Goal: Transaction & Acquisition: Purchase product/service

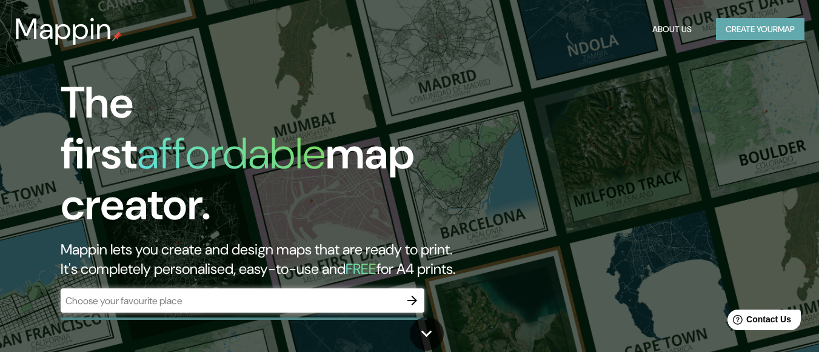
click at [758, 36] on button "Create your map" at bounding box center [760, 29] width 89 height 22
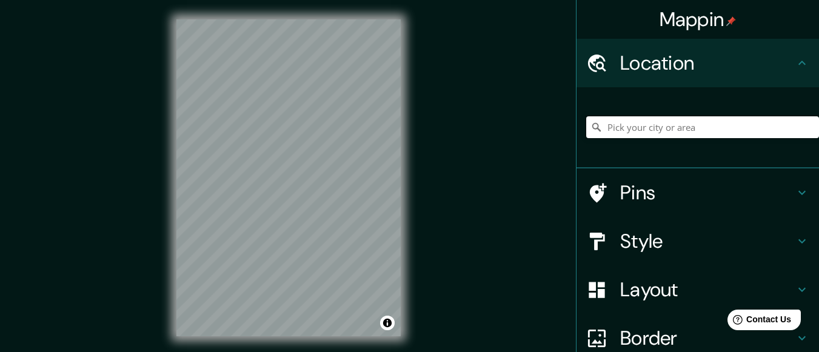
click at [691, 127] on input "Pick your city or area" at bounding box center [702, 127] width 233 height 22
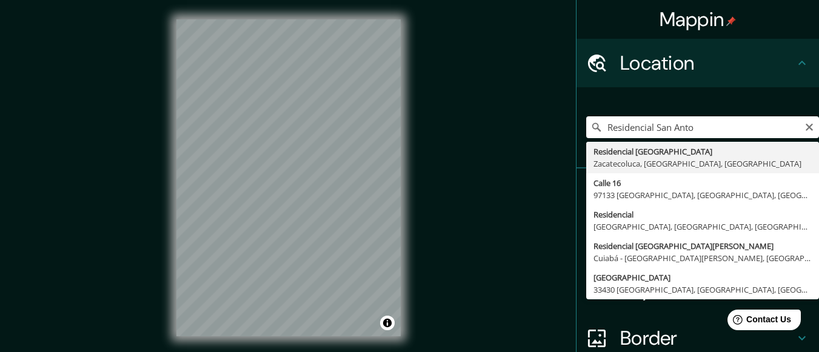
type input "Residencial San Antonio, Zacatecoluca, Departamento de La Paz, El Salvador"
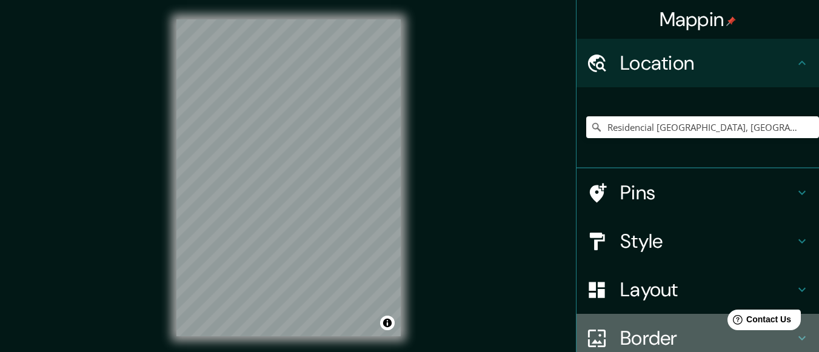
click at [596, 327] on div "Border" at bounding box center [698, 338] width 243 height 49
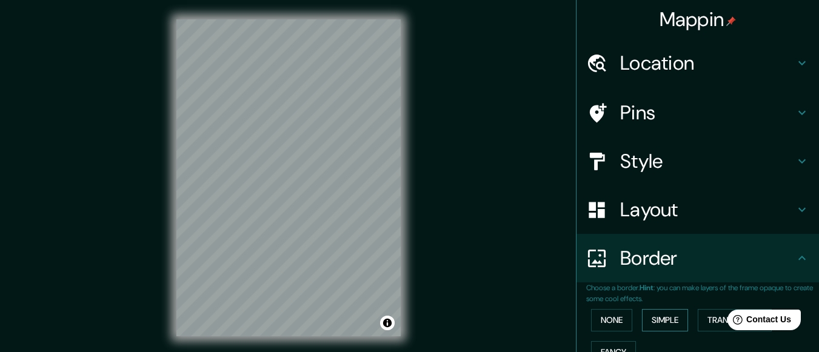
click at [657, 320] on button "Simple" at bounding box center [665, 320] width 46 height 22
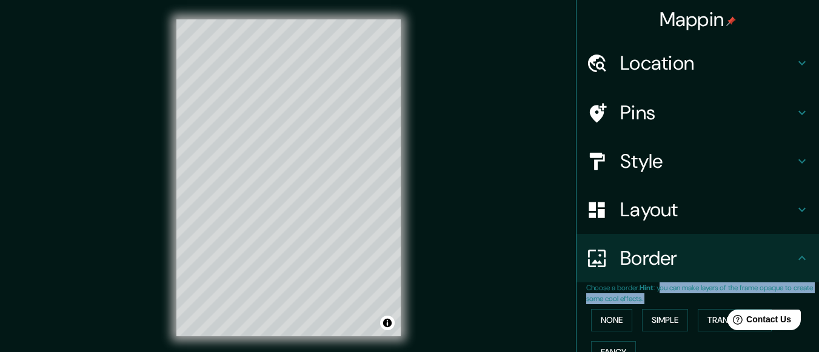
drag, startPoint x: 663, startPoint y: 351, endPoint x: 660, endPoint y: 290, distance: 60.1
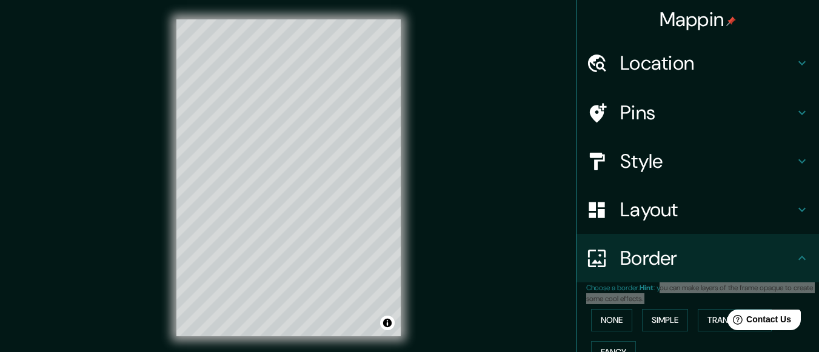
click at [718, 318] on html "Help Contact Us" at bounding box center [758, 317] width 95 height 25
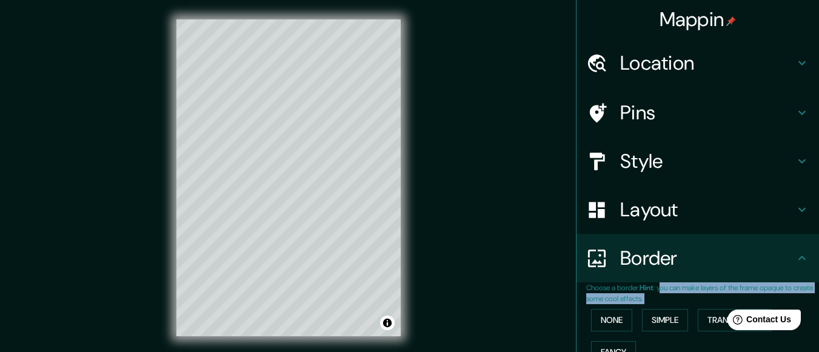
click at [688, 304] on p "Choose a border. Hint : you can make layers of the frame opaque to create some …" at bounding box center [702, 294] width 233 height 22
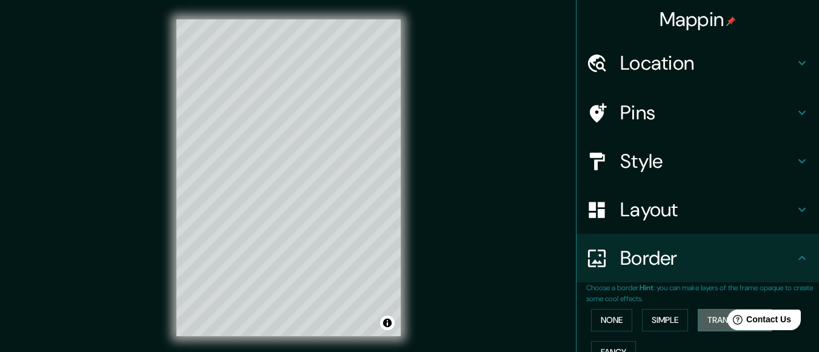
click at [706, 322] on button "Transparent" at bounding box center [735, 320] width 74 height 22
click at [675, 324] on button "Simple" at bounding box center [665, 320] width 46 height 22
click at [611, 343] on button "Fancy" at bounding box center [613, 352] width 45 height 22
click at [606, 321] on button "None" at bounding box center [611, 320] width 41 height 22
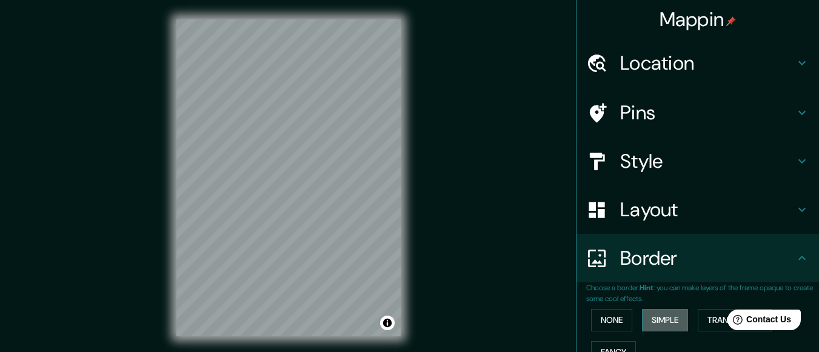
click at [648, 318] on button "Simple" at bounding box center [665, 320] width 46 height 22
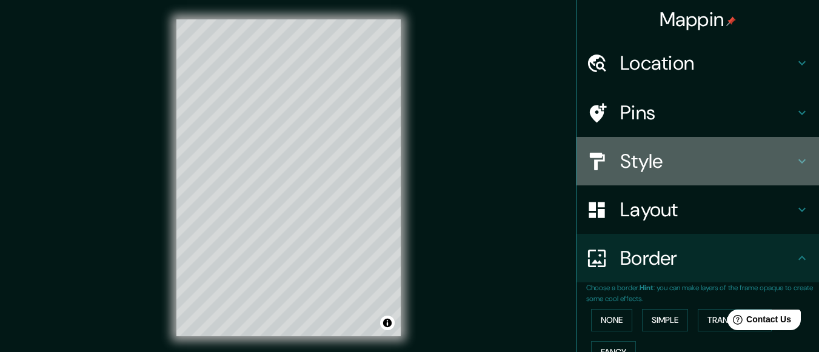
click at [795, 160] on icon at bounding box center [802, 161] width 15 height 15
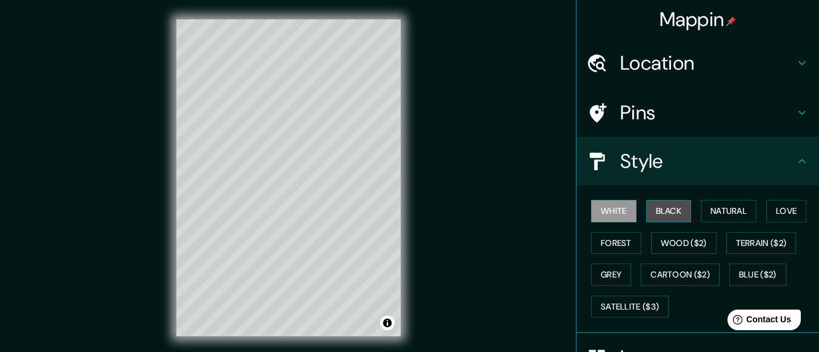
click at [665, 206] on button "Black" at bounding box center [668, 211] width 45 height 22
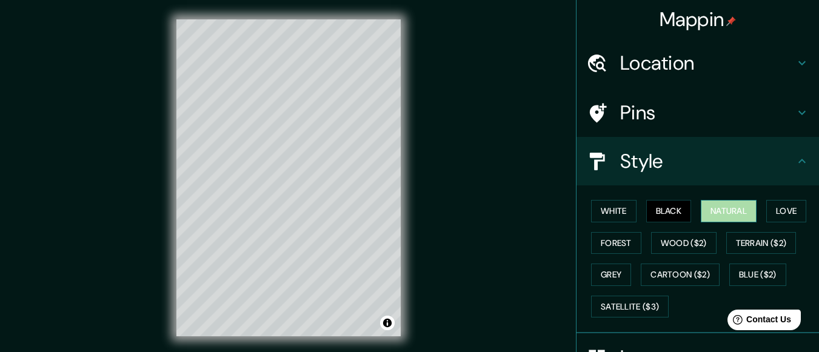
click at [718, 210] on button "Natural" at bounding box center [729, 211] width 56 height 22
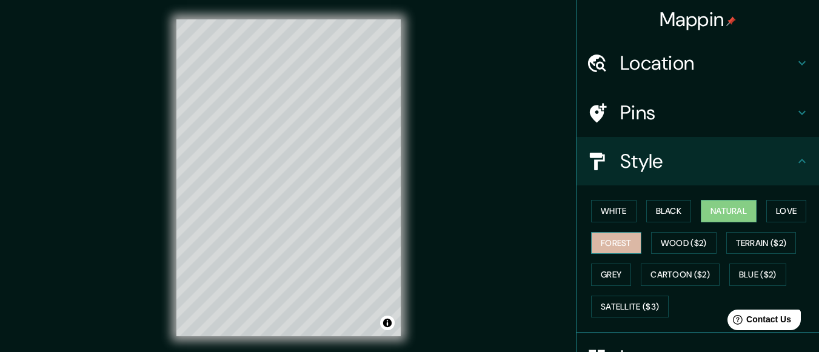
click at [617, 238] on button "Forest" at bounding box center [616, 243] width 50 height 22
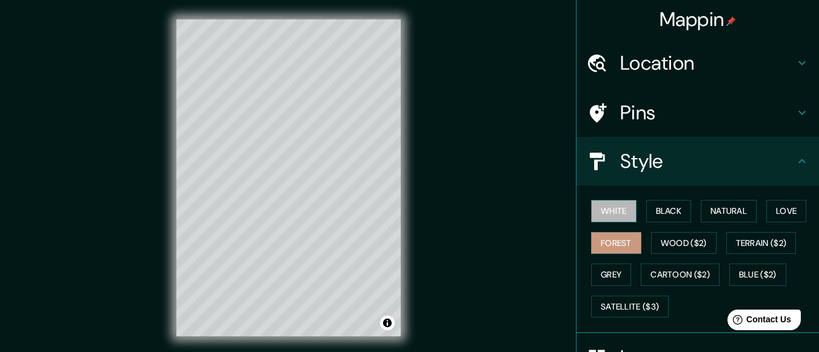
click at [605, 220] on button "White" at bounding box center [613, 211] width 45 height 22
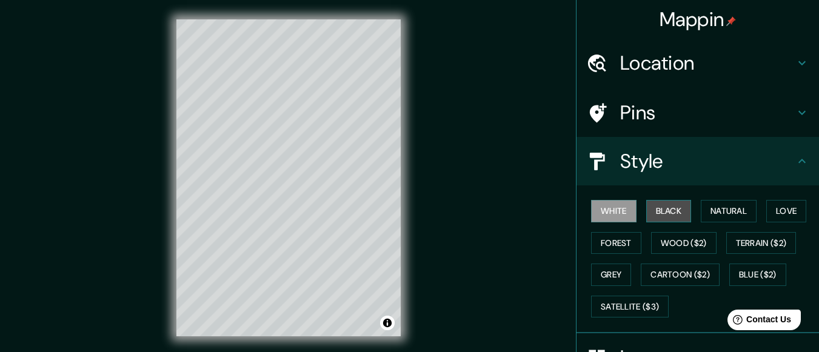
click at [656, 204] on button "Black" at bounding box center [668, 211] width 45 height 22
click at [626, 204] on button "White" at bounding box center [613, 211] width 45 height 22
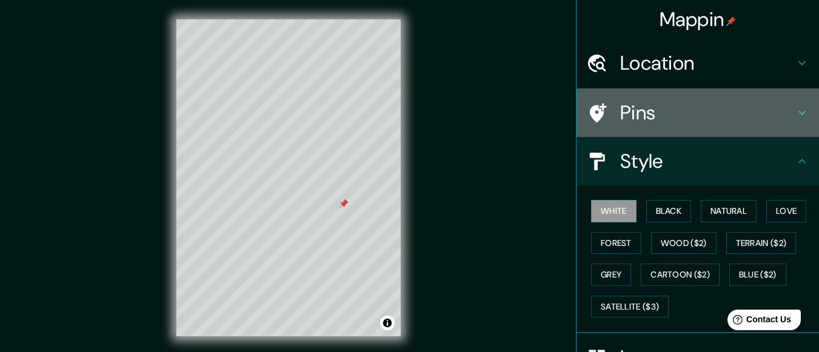
click at [795, 107] on icon at bounding box center [802, 113] width 15 height 15
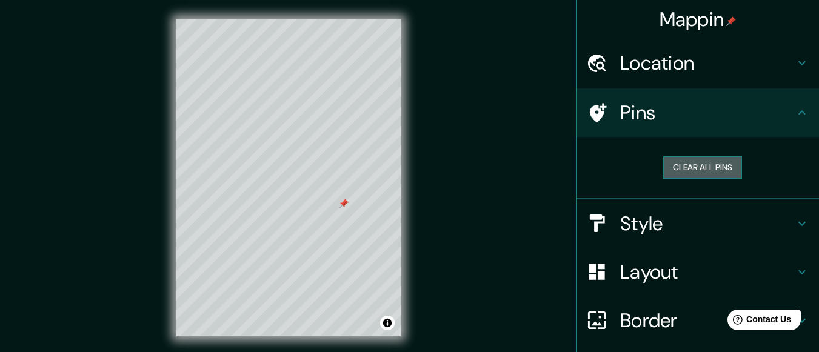
click at [710, 164] on button "Clear all pins" at bounding box center [702, 167] width 79 height 22
click at [701, 166] on button "Clear all pins" at bounding box center [702, 167] width 79 height 22
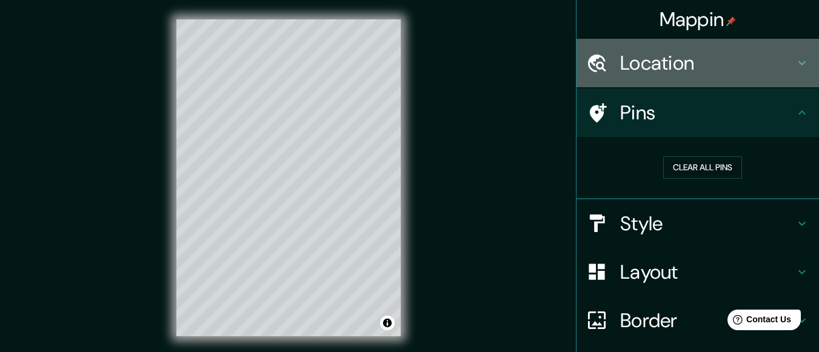
click at [760, 55] on h4 "Location" at bounding box center [707, 63] width 175 height 24
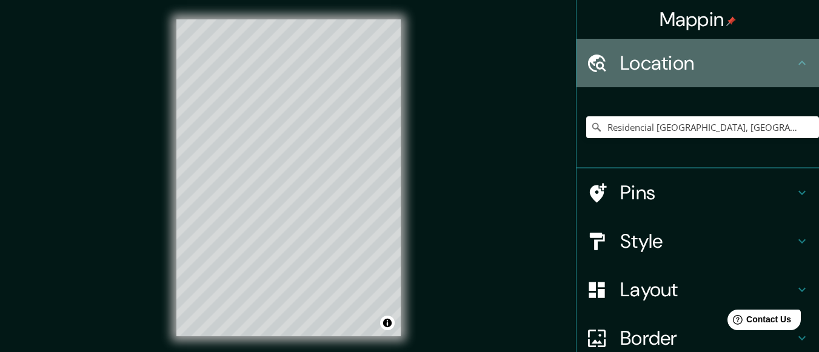
click at [760, 55] on h4 "Location" at bounding box center [707, 63] width 175 height 24
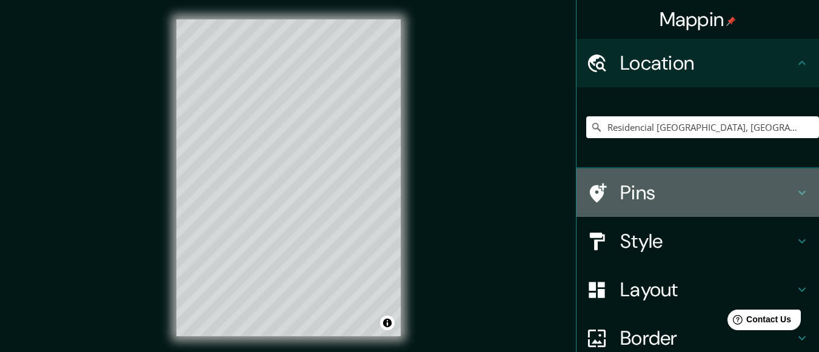
click at [707, 193] on h4 "Pins" at bounding box center [707, 193] width 175 height 24
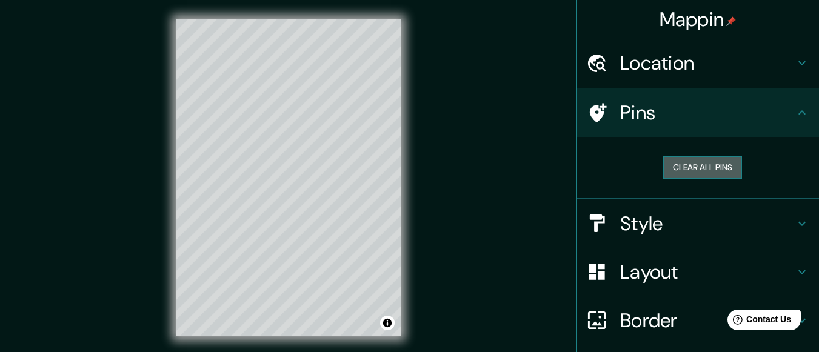
click at [699, 168] on button "Clear all pins" at bounding box center [702, 167] width 79 height 22
click at [566, 112] on div "Mappin Location Residencial San Antonio, Zacatecoluca, Departamento de La Paz, …" at bounding box center [409, 187] width 819 height 375
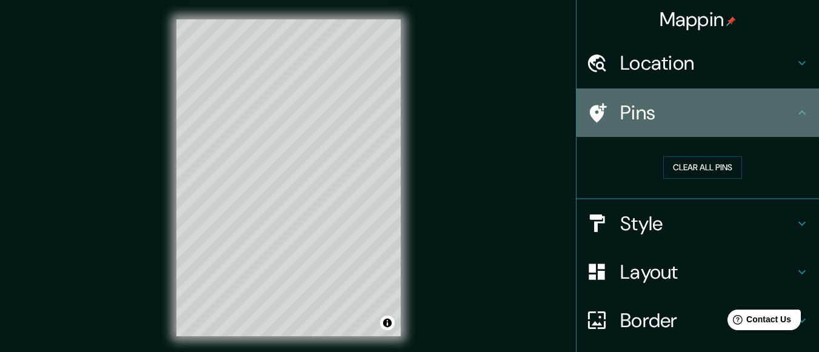
click at [589, 112] on icon at bounding box center [596, 112] width 21 height 21
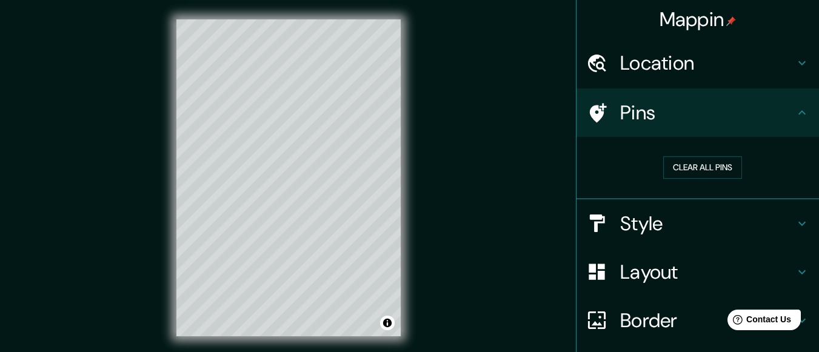
click at [647, 274] on h4 "Layout" at bounding box center [707, 272] width 175 height 24
type input "30"
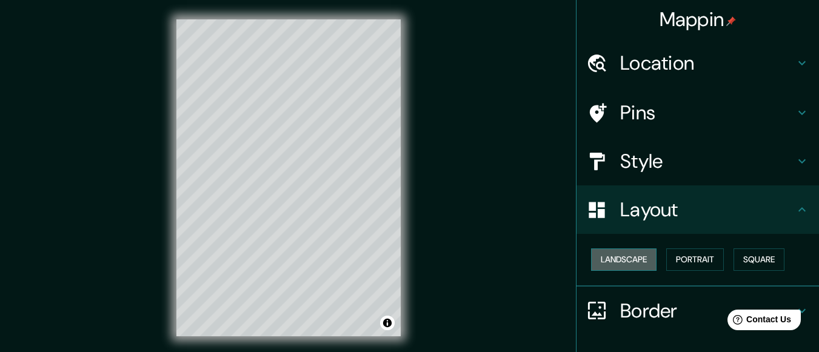
click at [631, 262] on button "Landscape" at bounding box center [623, 260] width 65 height 22
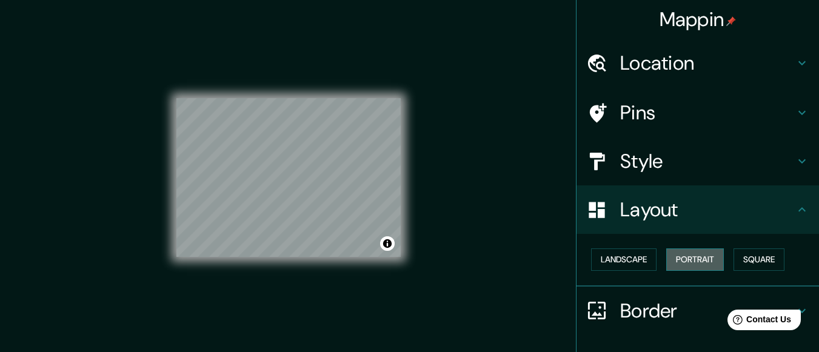
click at [672, 262] on button "Portrait" at bounding box center [695, 260] width 58 height 22
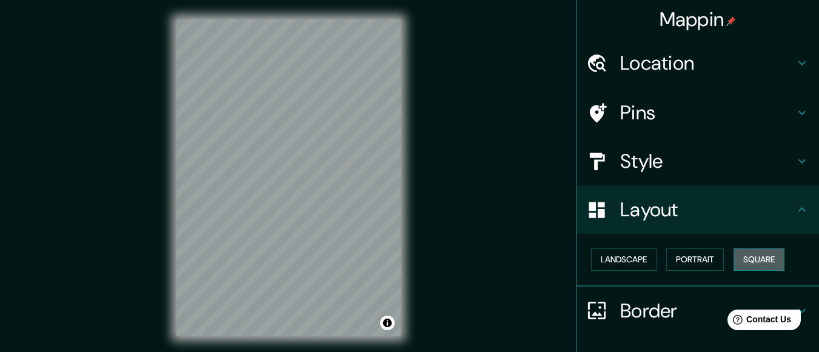
click at [766, 252] on button "Square" at bounding box center [759, 260] width 51 height 22
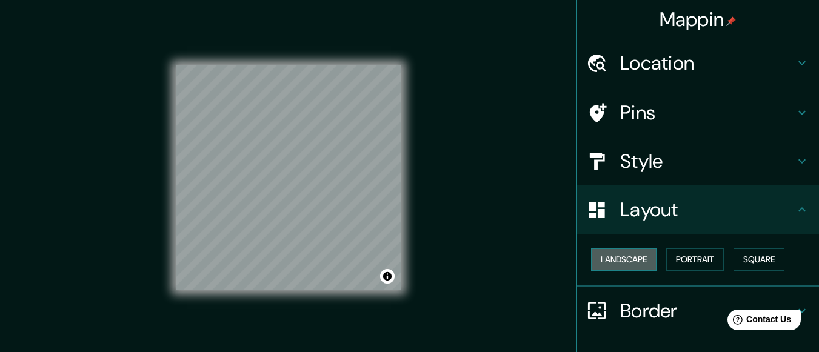
click at [629, 259] on button "Landscape" at bounding box center [623, 260] width 65 height 22
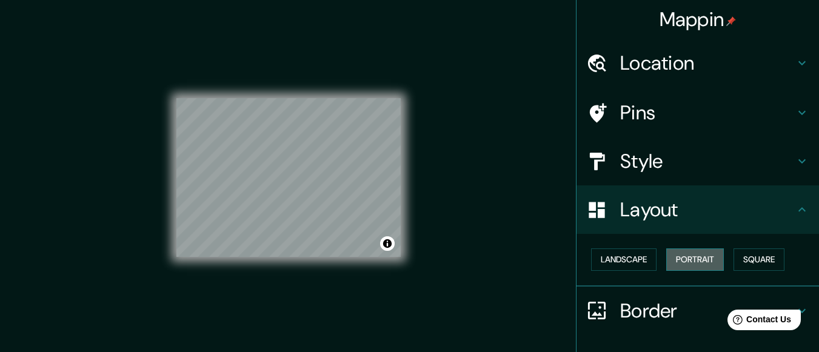
click at [684, 255] on button "Portrait" at bounding box center [695, 260] width 58 height 22
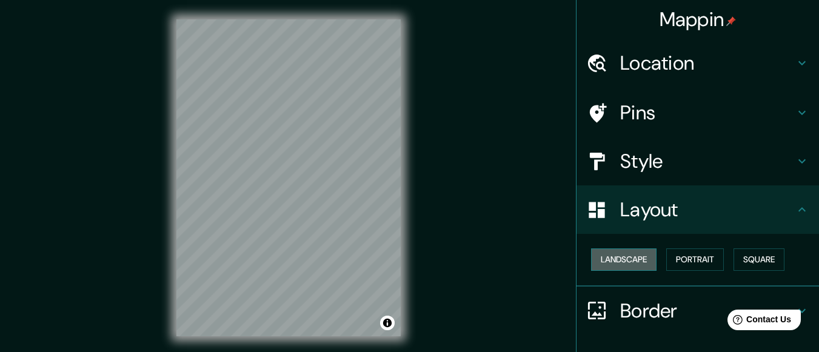
click at [618, 253] on button "Landscape" at bounding box center [623, 260] width 65 height 22
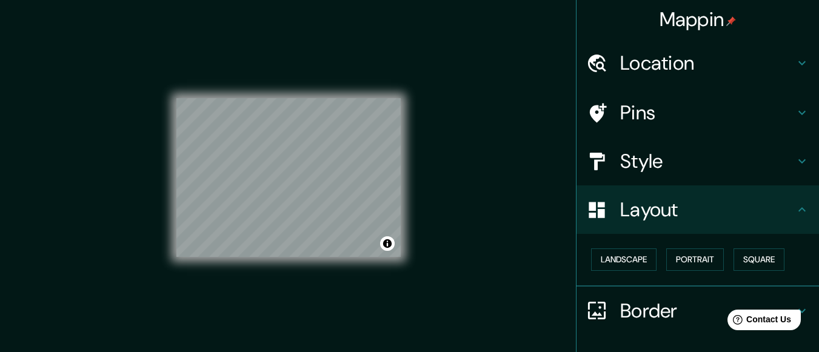
click at [525, 209] on div "Mappin Location Residencial San Antonio, Zacatecoluca, Departamento de La Paz, …" at bounding box center [409, 187] width 819 height 375
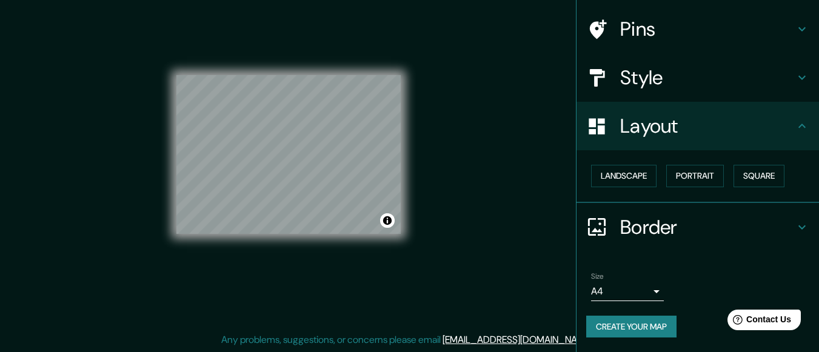
scroll to position [43, 0]
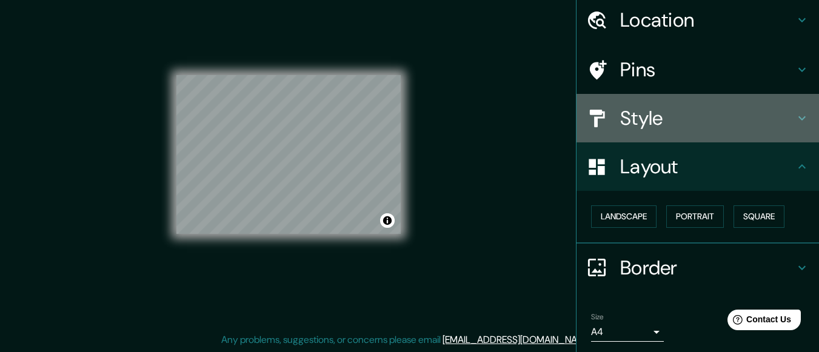
click at [677, 127] on h4 "Style" at bounding box center [707, 118] width 175 height 24
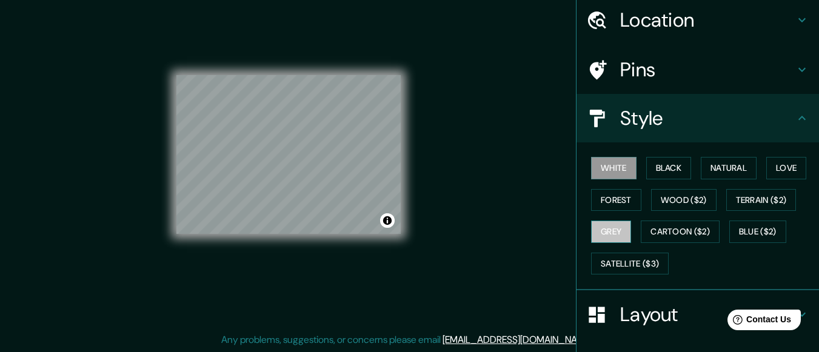
click at [608, 232] on button "Grey" at bounding box center [611, 232] width 40 height 22
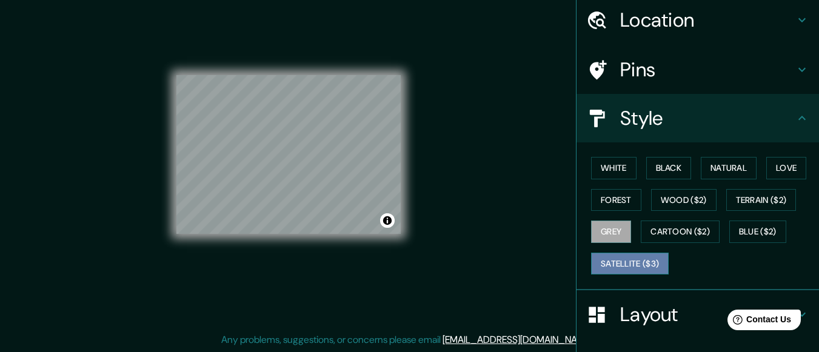
click at [614, 263] on button "Satellite ($3)" at bounding box center [630, 264] width 78 height 22
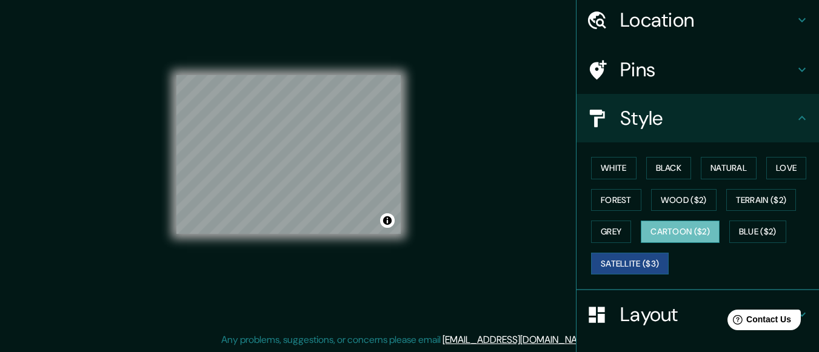
click at [665, 230] on button "Cartoon ($2)" at bounding box center [680, 232] width 79 height 22
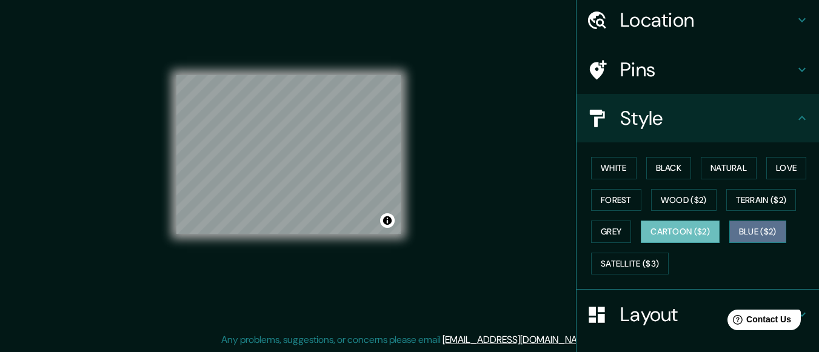
click at [750, 231] on button "Blue ($2)" at bounding box center [758, 232] width 57 height 22
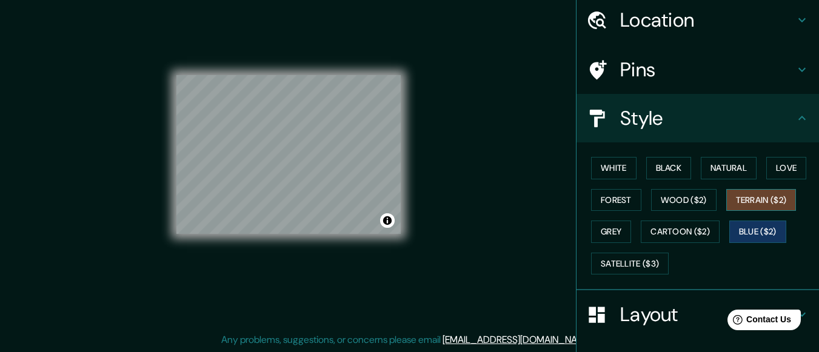
click at [740, 206] on button "Terrain ($2)" at bounding box center [762, 200] width 70 height 22
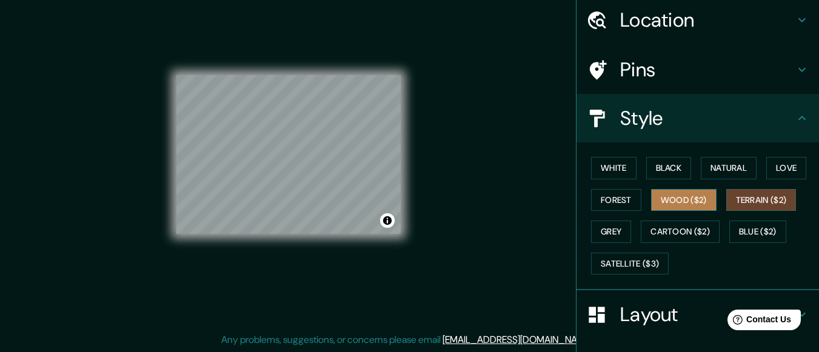
click at [683, 191] on button "Wood ($2)" at bounding box center [683, 200] width 65 height 22
click at [750, 201] on button "Terrain ($2)" at bounding box center [762, 200] width 70 height 22
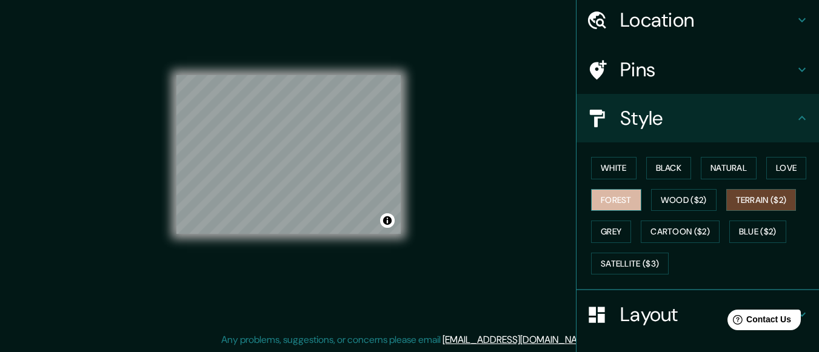
click at [618, 194] on button "Forest" at bounding box center [616, 200] width 50 height 22
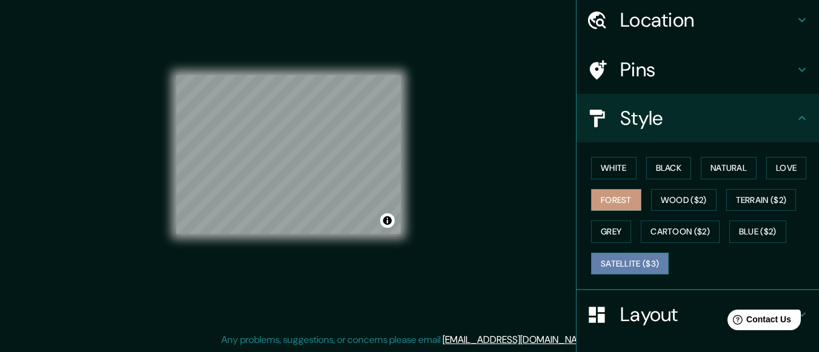
click at [624, 270] on button "Satellite ($3)" at bounding box center [630, 264] width 78 height 22
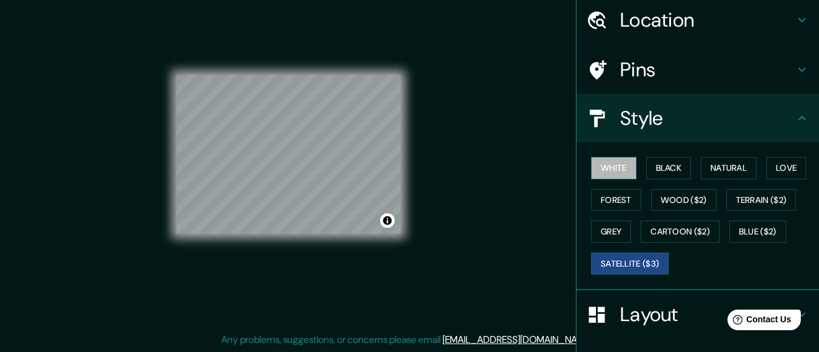
click at [610, 173] on button "White" at bounding box center [613, 168] width 45 height 22
drag, startPoint x: 648, startPoint y: 298, endPoint x: 699, endPoint y: 290, distance: 52.1
click at [699, 290] on div "Layout" at bounding box center [698, 314] width 243 height 49
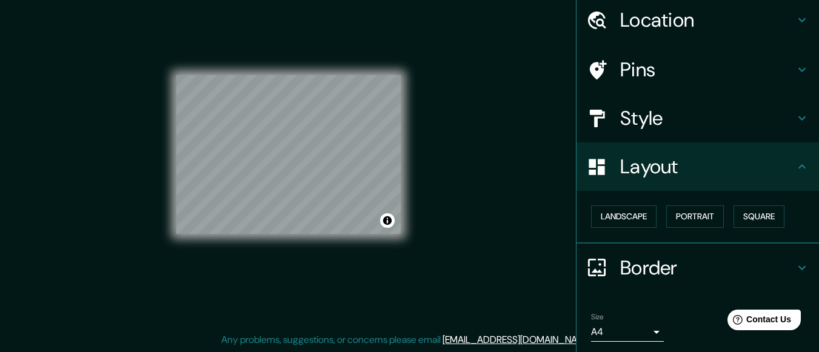
scroll to position [84, 0]
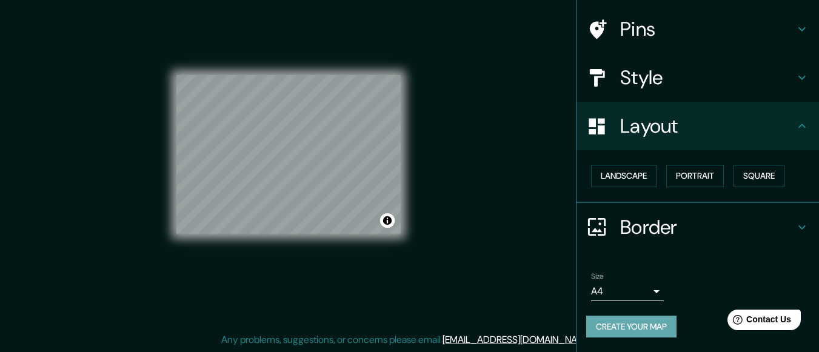
click at [619, 329] on button "Create your map" at bounding box center [631, 327] width 90 height 22
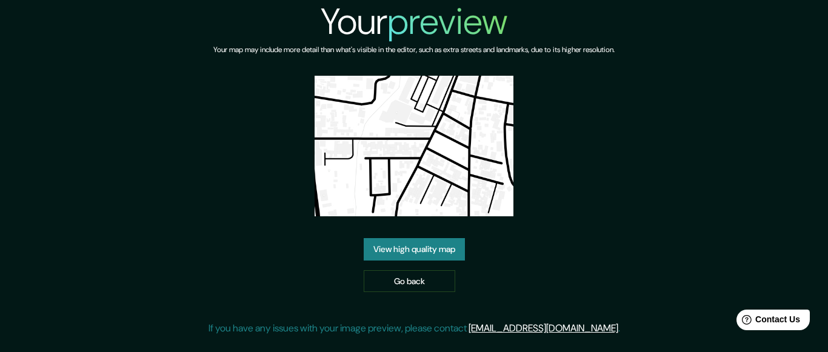
click at [441, 250] on link "View high quality map" at bounding box center [414, 249] width 101 height 22
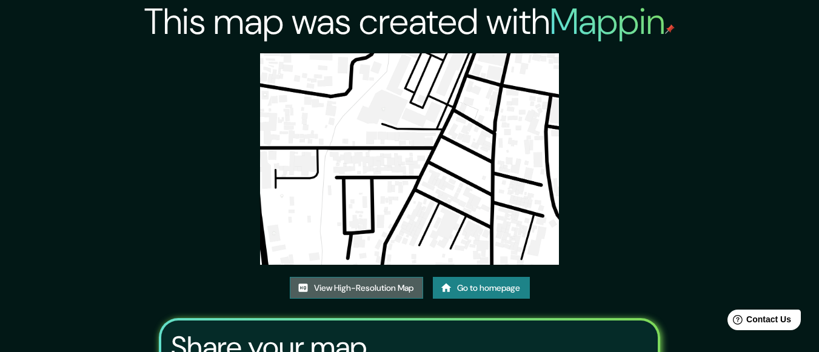
click at [379, 288] on link "View High-Resolution Map" at bounding box center [356, 288] width 133 height 22
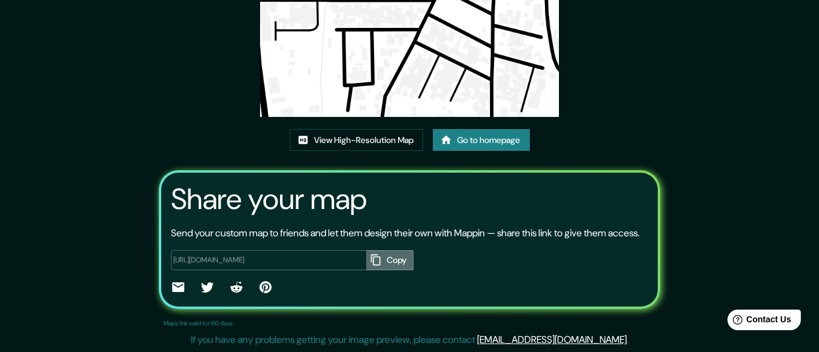
click at [375, 254] on icon "button" at bounding box center [376, 260] width 12 height 12
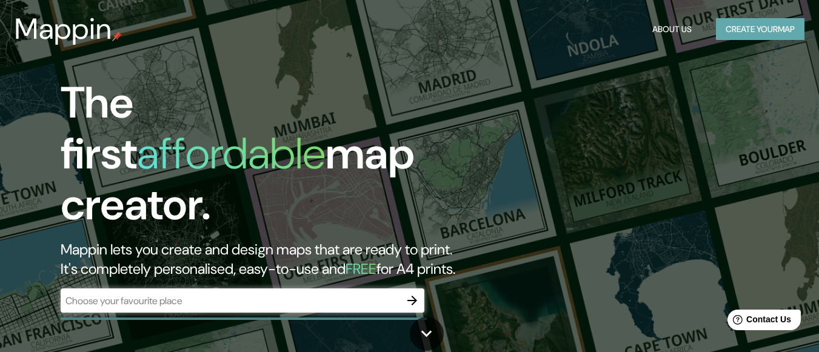
click at [760, 28] on button "Create your map" at bounding box center [760, 29] width 89 height 22
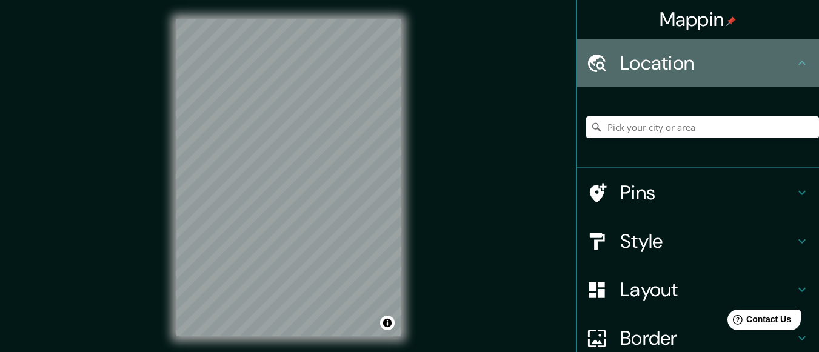
click at [795, 69] on icon at bounding box center [802, 63] width 15 height 15
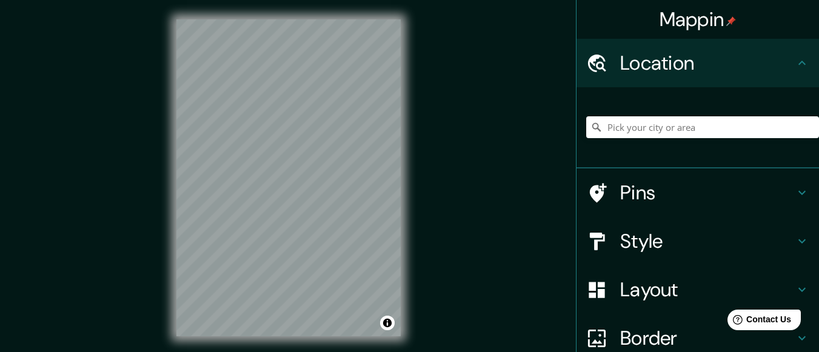
click at [639, 72] on h4 "Location" at bounding box center [707, 63] width 175 height 24
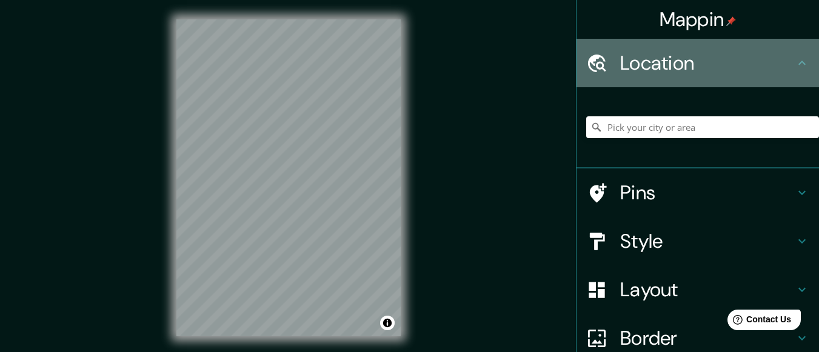
click at [589, 63] on icon at bounding box center [597, 63] width 18 height 18
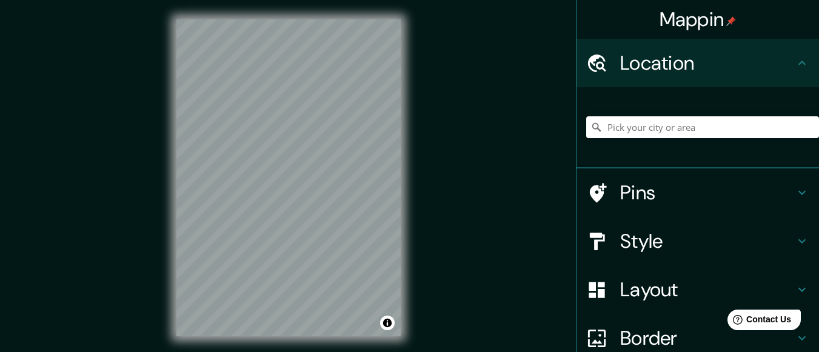
scroll to position [99, 0]
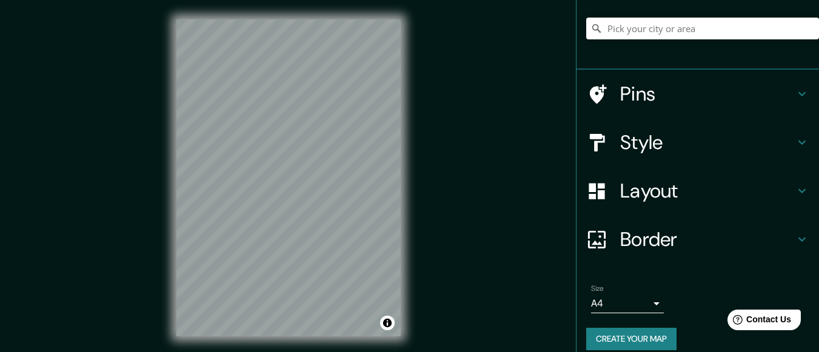
click at [505, 234] on div "Mappin Location Pins Style Layout Border Choose a border. Hint : you can make l…" at bounding box center [409, 187] width 819 height 375
click at [420, 64] on div "© Mapbox © OpenStreetMap Improve this map" at bounding box center [288, 178] width 263 height 356
click at [624, 32] on input "Pick your city or area" at bounding box center [702, 29] width 233 height 22
type input "E"
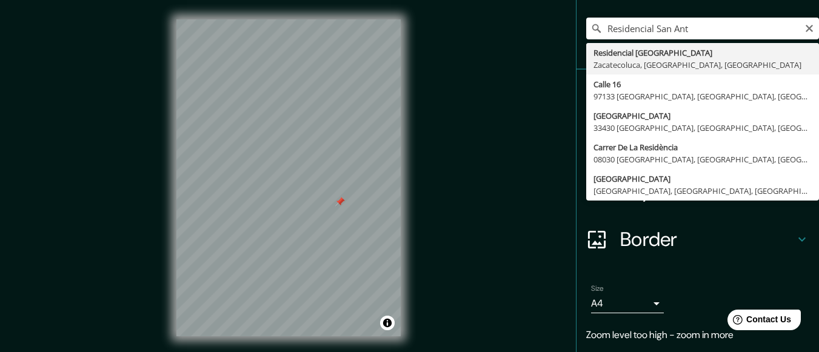
type input "Residencial San Antonio, Zacatecoluca, Departamento de La Paz, El Salvador"
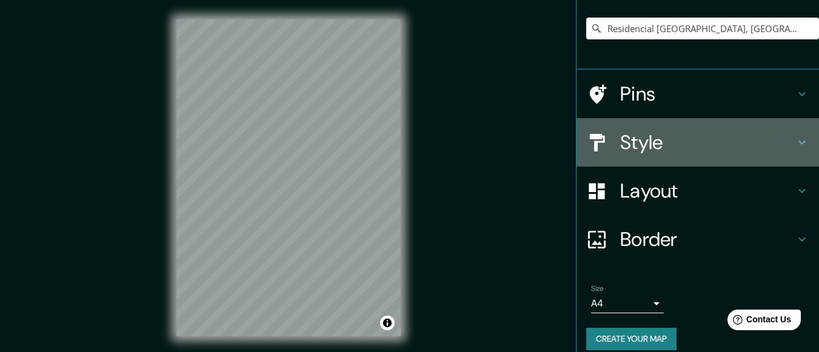
click at [688, 138] on h4 "Style" at bounding box center [707, 142] width 175 height 24
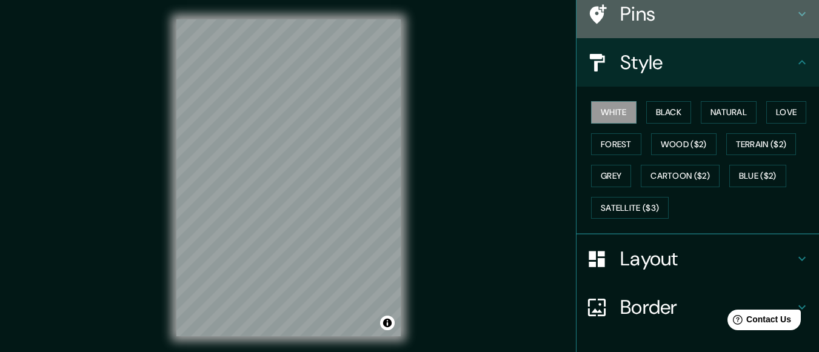
click at [730, 14] on h4 "Pins" at bounding box center [707, 14] width 175 height 24
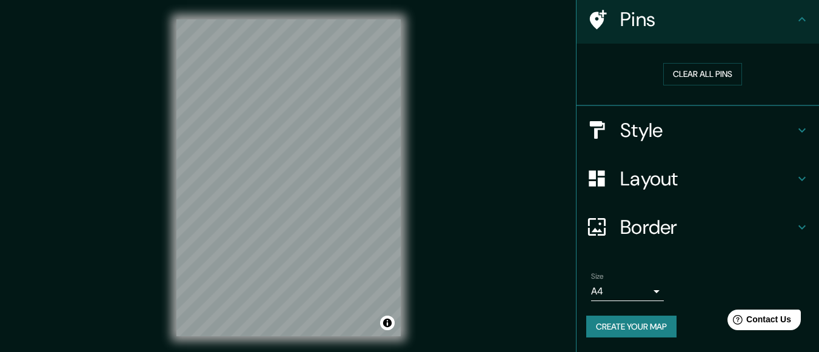
scroll to position [93, 0]
click at [711, 70] on button "Clear all pins" at bounding box center [702, 74] width 79 height 22
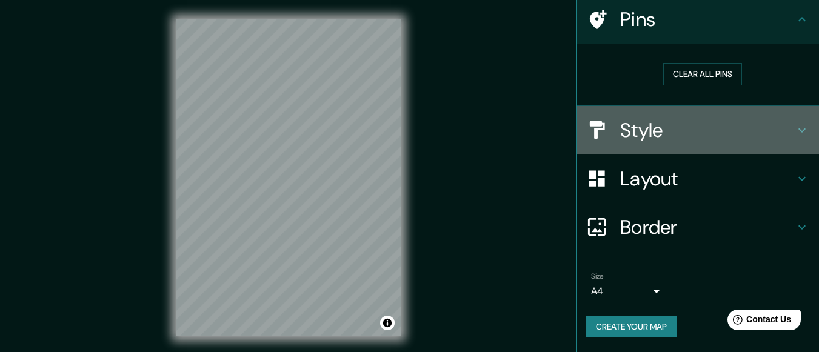
click at [668, 119] on h4 "Style" at bounding box center [707, 130] width 175 height 24
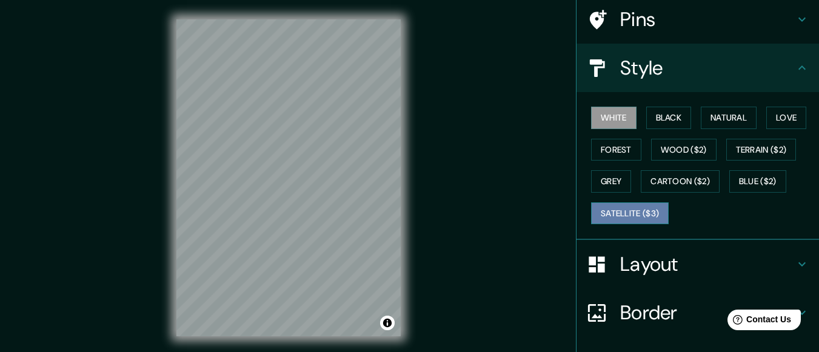
click at [646, 214] on button "Satellite ($3)" at bounding box center [630, 214] width 78 height 22
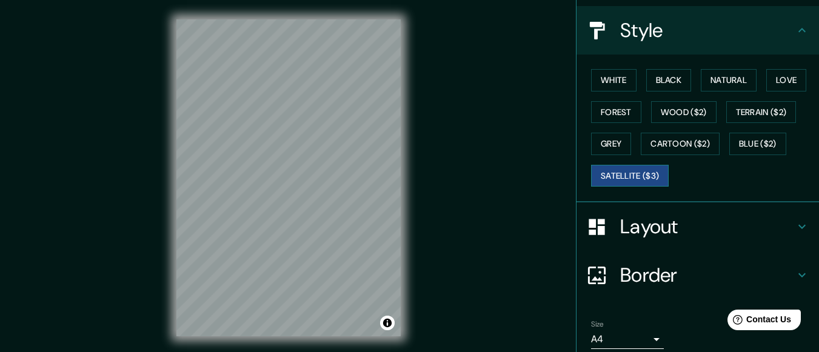
scroll to position [135, 0]
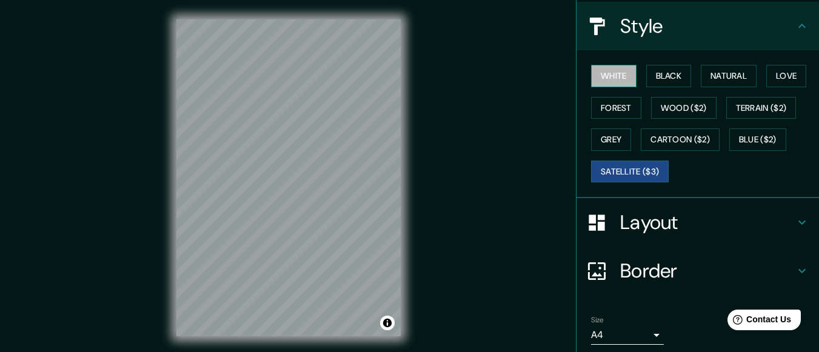
click at [611, 80] on button "White" at bounding box center [613, 76] width 45 height 22
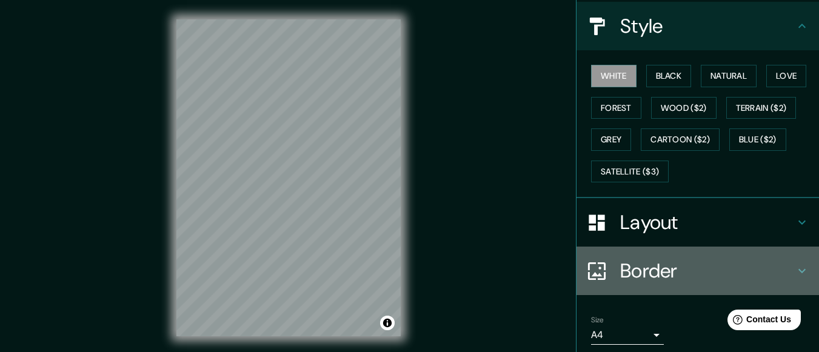
click at [647, 264] on h4 "Border" at bounding box center [707, 271] width 175 height 24
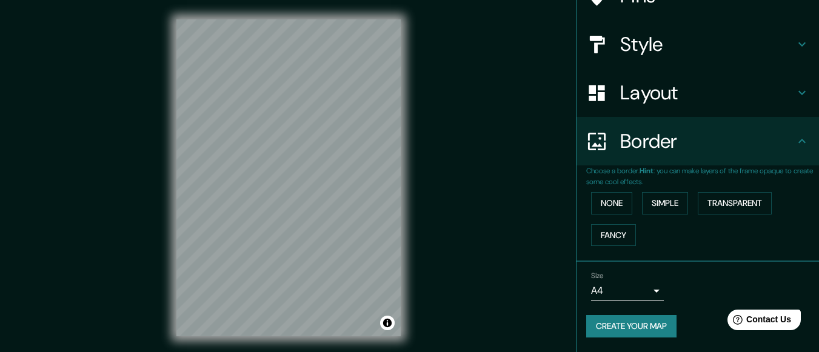
scroll to position [117, 0]
click at [646, 206] on button "Simple" at bounding box center [665, 203] width 46 height 22
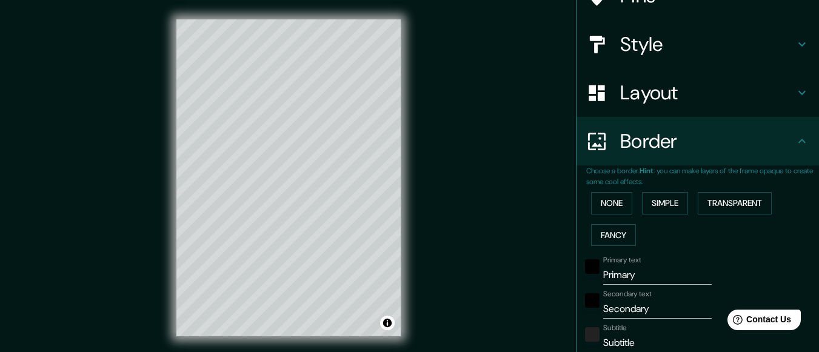
drag, startPoint x: 649, startPoint y: 249, endPoint x: 660, endPoint y: 190, distance: 59.2
click at [660, 190] on div "None Simple Transparent Fancy" at bounding box center [702, 219] width 233 height 64
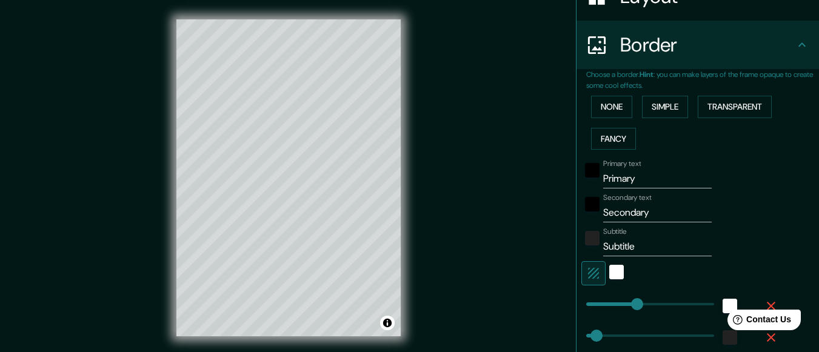
scroll to position [215, 0]
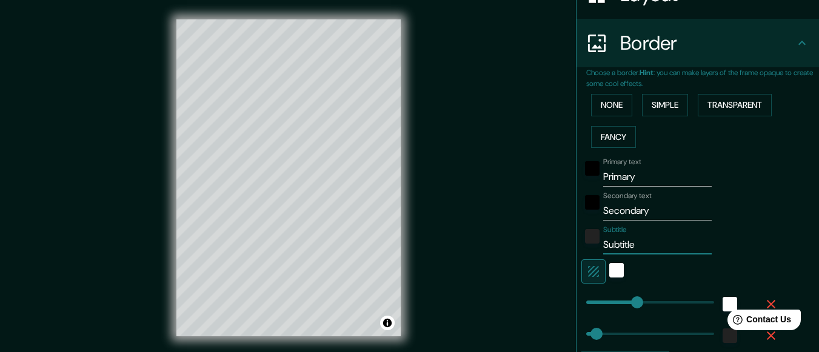
click at [628, 243] on input "Subtitle" at bounding box center [657, 244] width 109 height 19
click at [585, 234] on div "color-222222" at bounding box center [592, 236] width 15 height 15
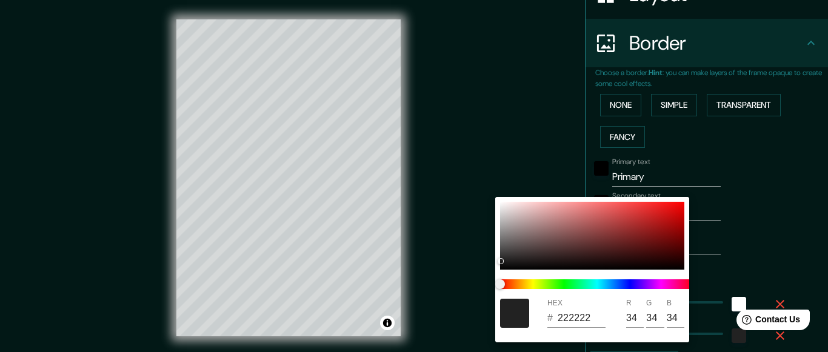
drag, startPoint x: 682, startPoint y: 238, endPoint x: 700, endPoint y: 241, distance: 18.4
click at [700, 241] on div "HEX # 222222 R 34 G 34 B 34" at bounding box center [414, 176] width 828 height 352
drag, startPoint x: 680, startPoint y: 244, endPoint x: 740, endPoint y: 253, distance: 60.6
click at [740, 253] on div "HEX # 222222 R 34 G 34 B 34" at bounding box center [414, 176] width 828 height 352
click at [740, 253] on div at bounding box center [414, 176] width 828 height 352
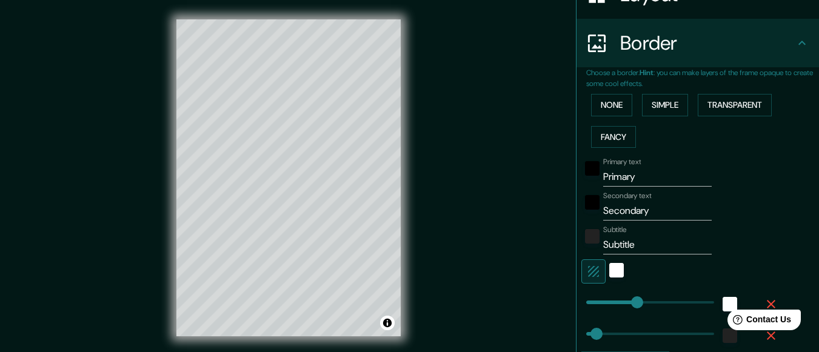
click at [671, 250] on input "Subtitle" at bounding box center [657, 244] width 109 height 19
type input "Subtitl"
type input "30"
type input "Su"
type input "30"
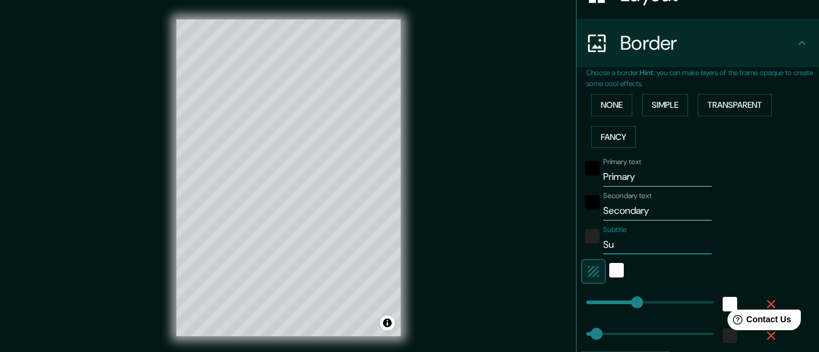
type input "S"
type input "30"
type input "R"
type input "30"
type input "Re"
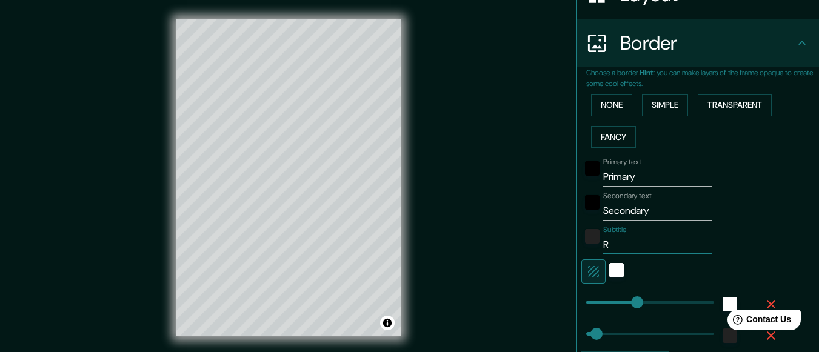
type input "30"
type input "Res"
type input "30"
type input "Resi"
type input "30"
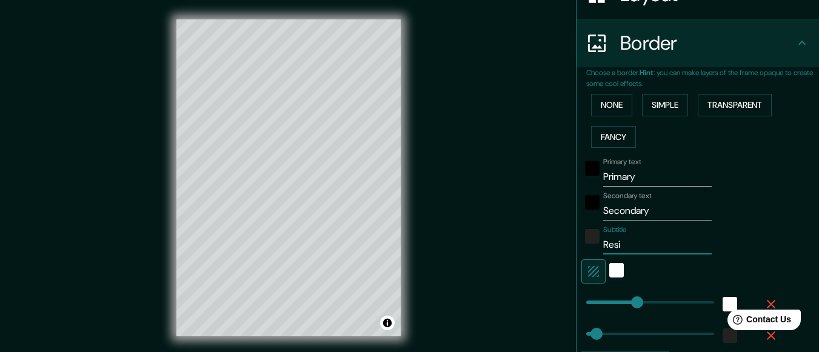
type input "Resid"
type input "30"
type input "Reside"
type input "30"
type input "Residen"
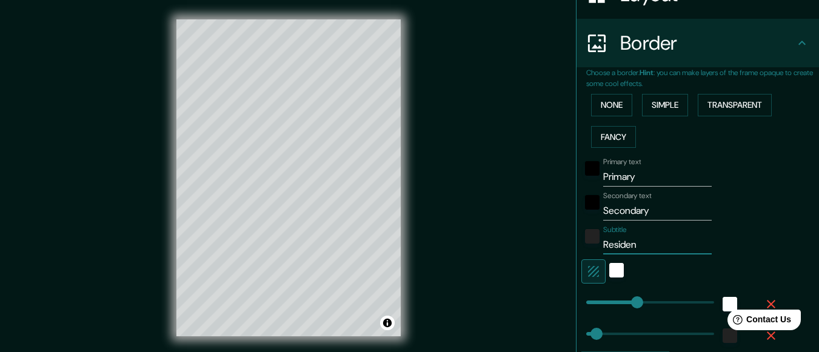
type input "30"
type input "Residenc"
type input "30"
type input "Residenci"
type input "30"
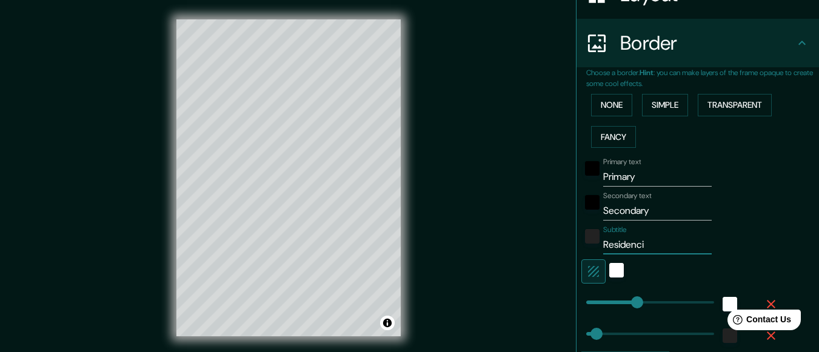
type input "Residencia"
type input "30"
type input "Residencial"
type input "30"
type input "Residencial"
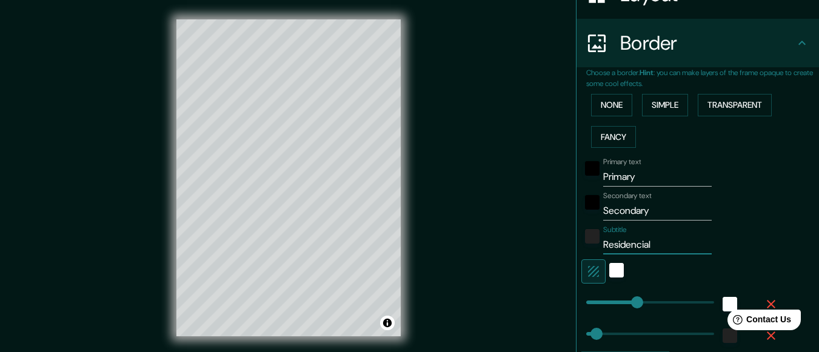
type input "30"
type input "Residencial S"
type input "30"
type input "Residencial Sa"
type input "30"
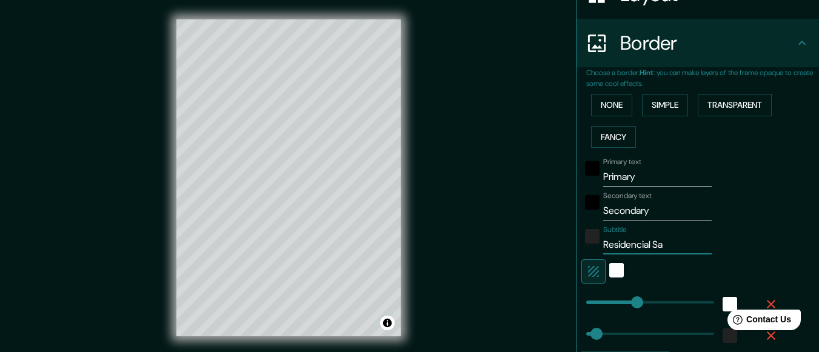
type input "Residencial San"
type input "30"
type input "Residencial San"
type input "30"
type input "Residencial San A"
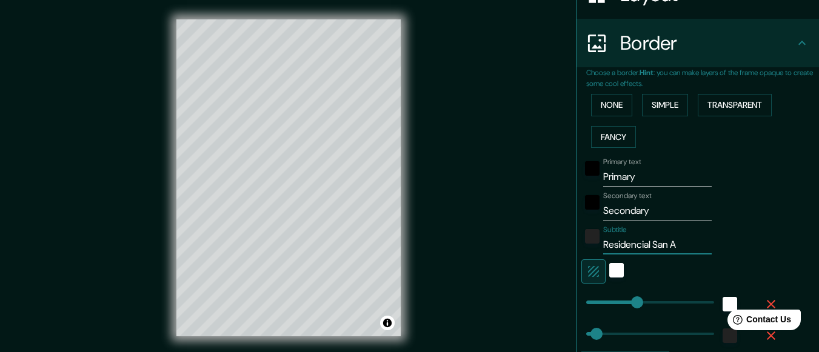
type input "30"
type input "Residencial San An"
type input "30"
type input "Residencial San Ant"
type input "30"
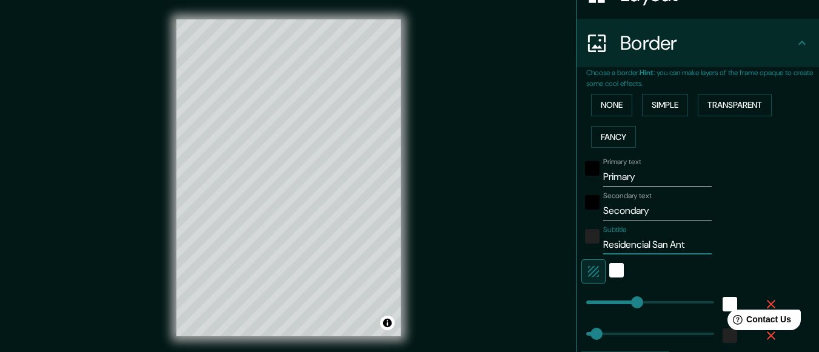
type input "Residencial San Anto"
type input "30"
type input "Residencial San Anton"
type input "30"
type input "Residencial San Antoni"
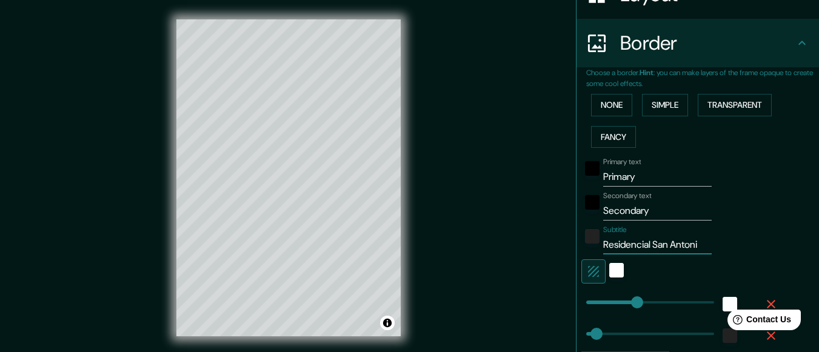
type input "30"
type input "Residencial San Antonio"
type input "30"
type input "Residencial San Antonio"
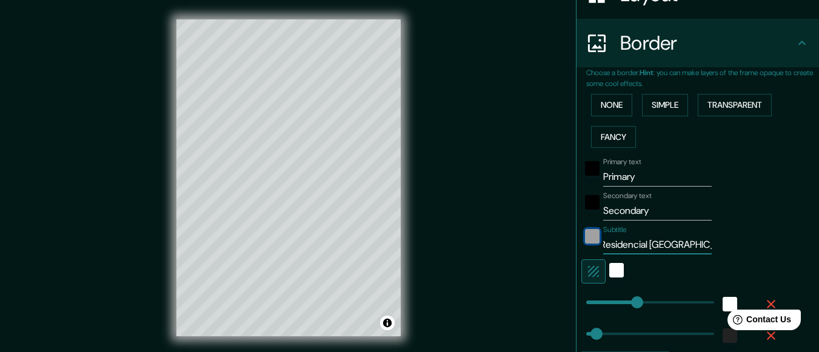
scroll to position [0, 0]
click at [585, 239] on div "color-222222" at bounding box center [592, 236] width 15 height 15
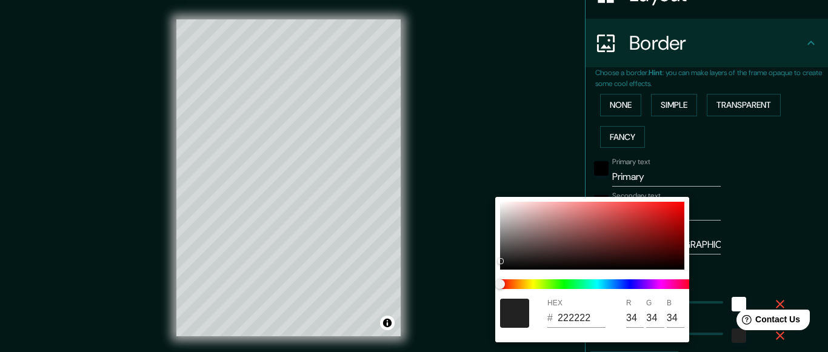
click at [509, 315] on div at bounding box center [514, 313] width 29 height 29
type input "30"
type input "050404"
type input "5"
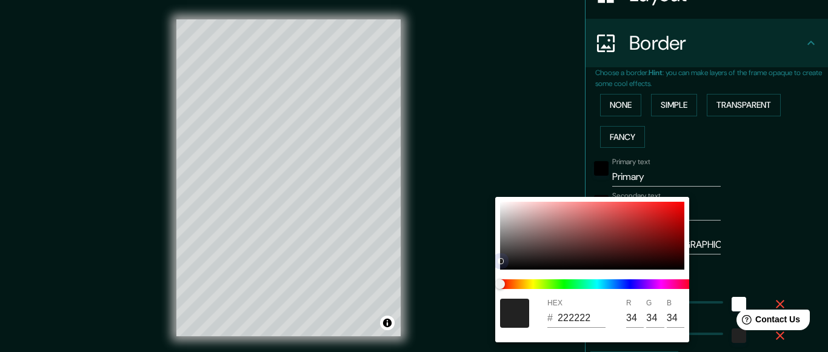
type input "4"
type input "30"
type input "151414"
type input "21"
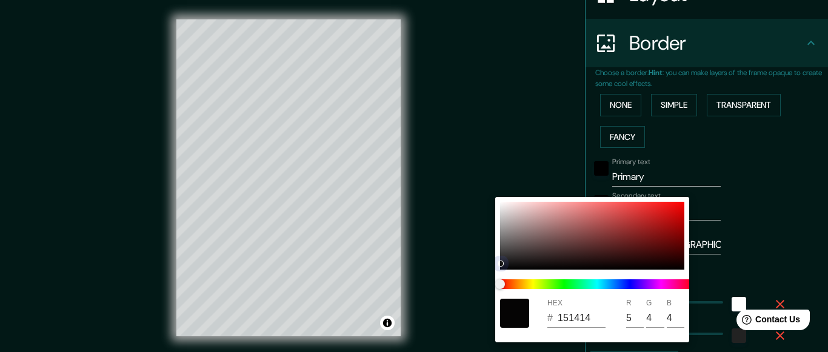
type input "20"
type input "30"
type input "020202"
type input "2"
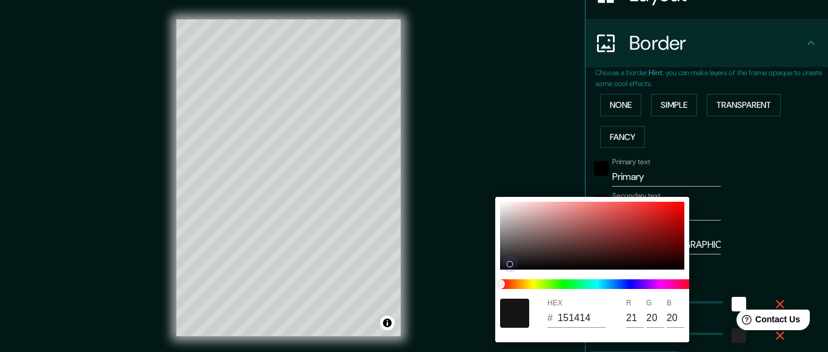
type input "2"
drag, startPoint x: 505, startPoint y: 259, endPoint x: 505, endPoint y: 275, distance: 16.4
click at [505, 275] on div "HEX # 020202 R 2 G 2 B 2" at bounding box center [592, 270] width 194 height 146
click at [517, 315] on div at bounding box center [514, 313] width 29 height 29
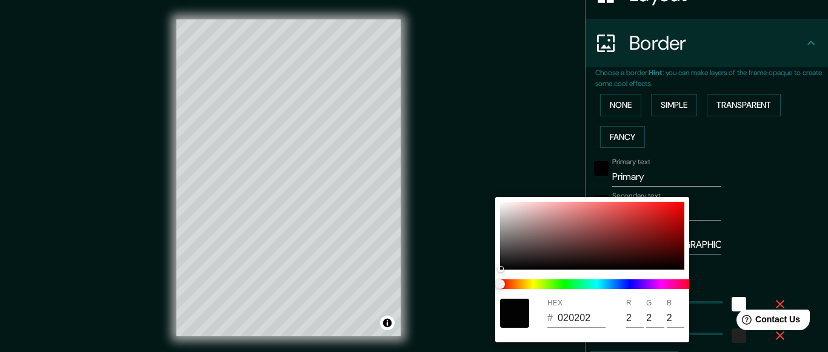
click at [753, 246] on div at bounding box center [414, 176] width 828 height 352
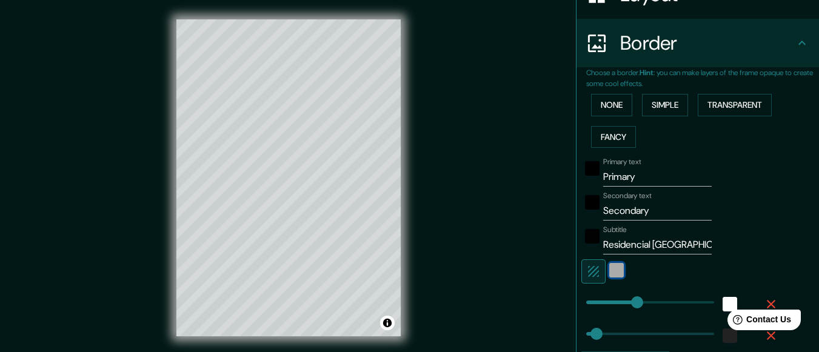
click at [609, 269] on div "white" at bounding box center [616, 270] width 15 height 15
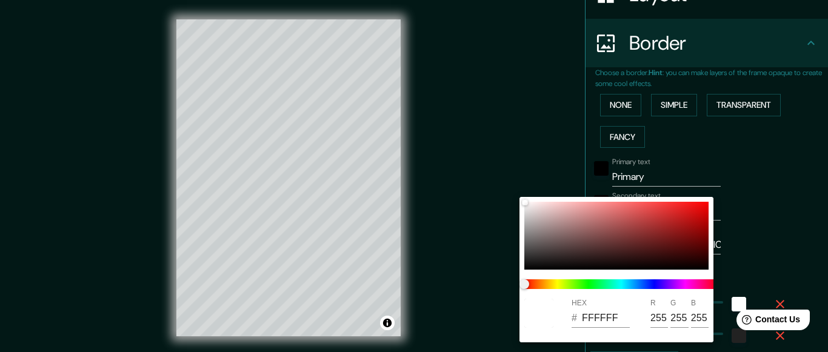
click at [764, 249] on div at bounding box center [414, 176] width 828 height 352
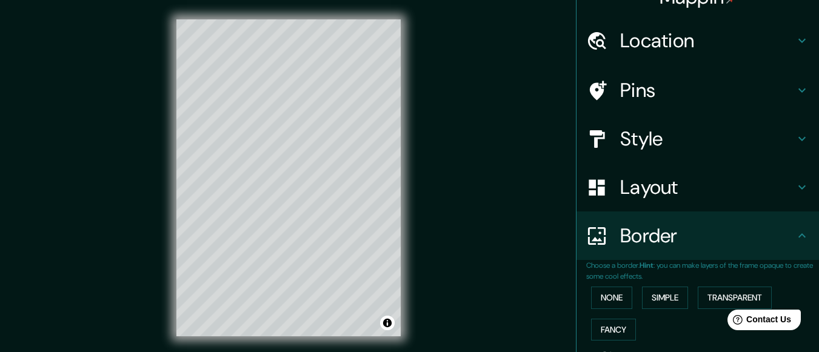
scroll to position [21, 0]
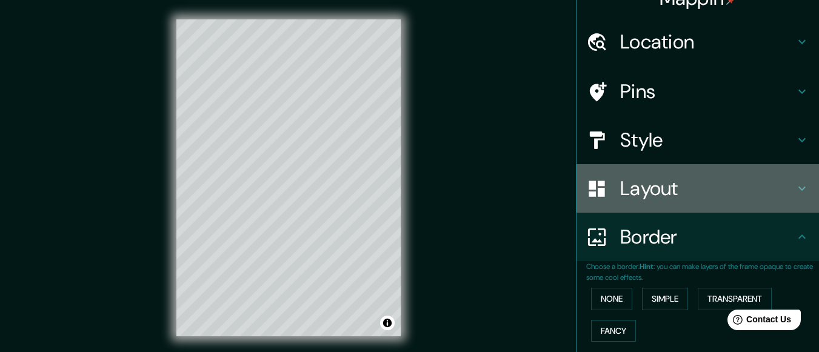
click at [720, 194] on h4 "Layout" at bounding box center [707, 188] width 175 height 24
type input "30"
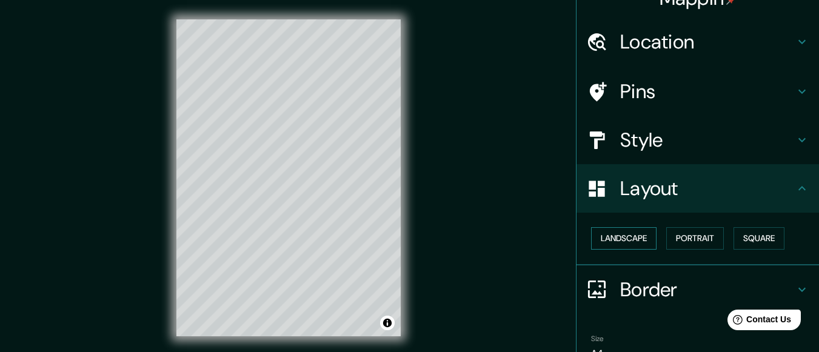
click at [630, 240] on button "Landscape" at bounding box center [623, 238] width 65 height 22
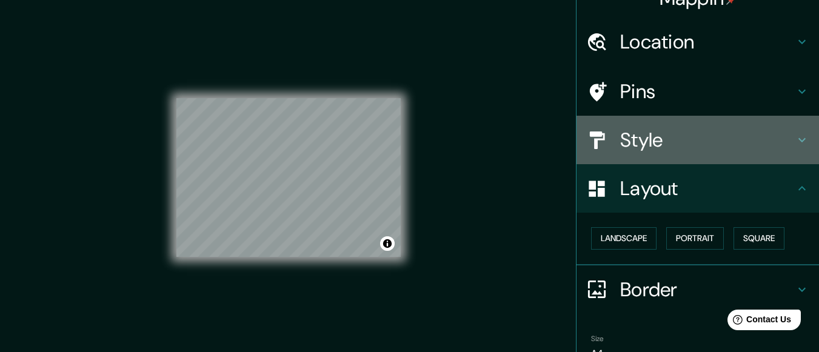
click at [674, 142] on h4 "Style" at bounding box center [707, 140] width 175 height 24
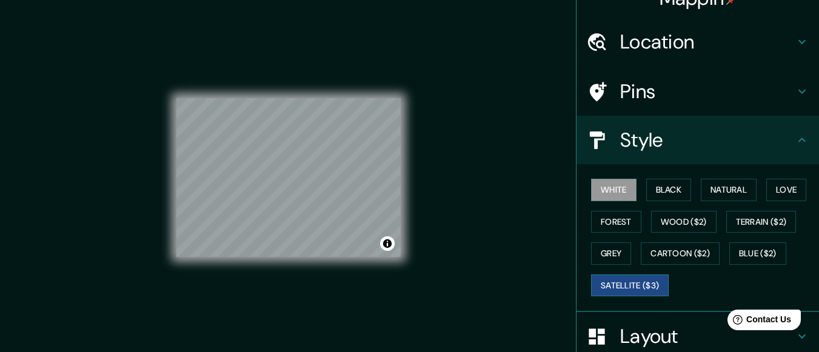
click at [604, 280] on button "Satellite ($3)" at bounding box center [630, 286] width 78 height 22
click at [608, 192] on button "White" at bounding box center [613, 190] width 45 height 22
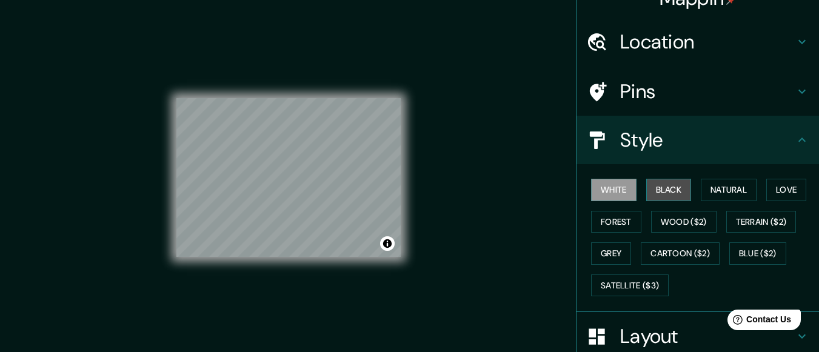
click at [661, 193] on button "Black" at bounding box center [668, 190] width 45 height 22
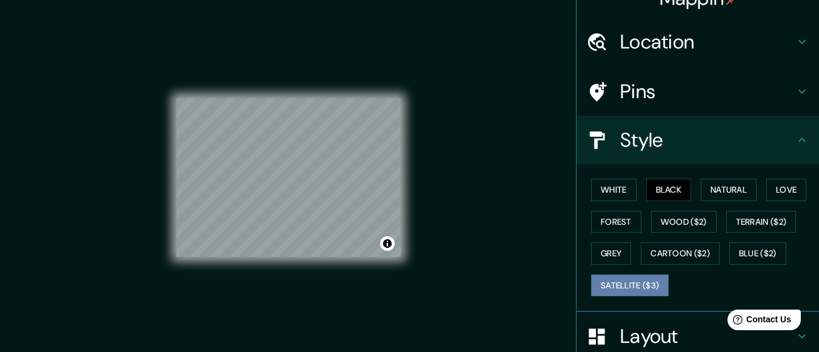
click at [606, 277] on button "Satellite ($3)" at bounding box center [630, 286] width 78 height 22
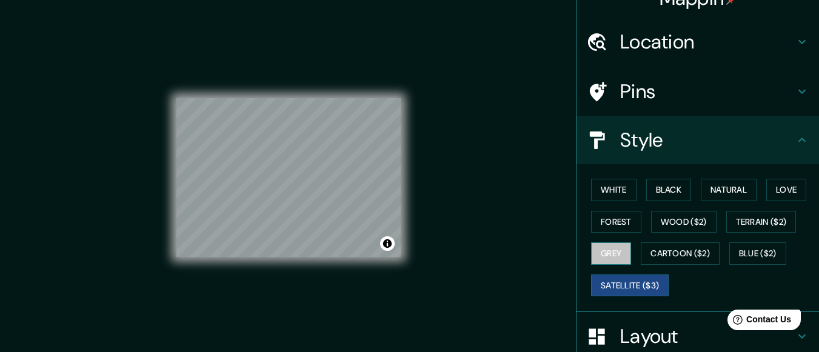
click at [601, 254] on button "Grey" at bounding box center [611, 254] width 40 height 22
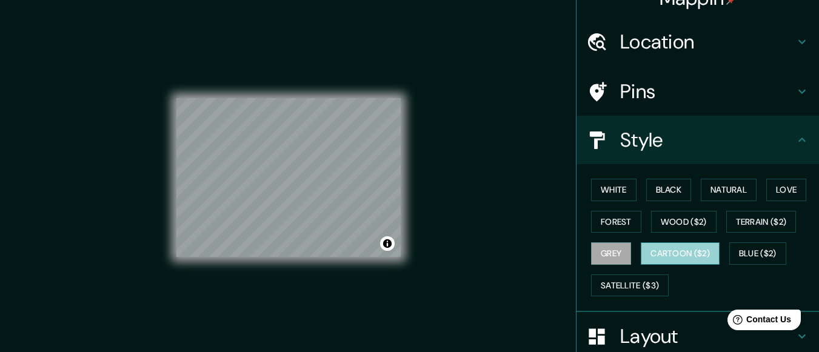
click at [680, 249] on button "Cartoon ($2)" at bounding box center [680, 254] width 79 height 22
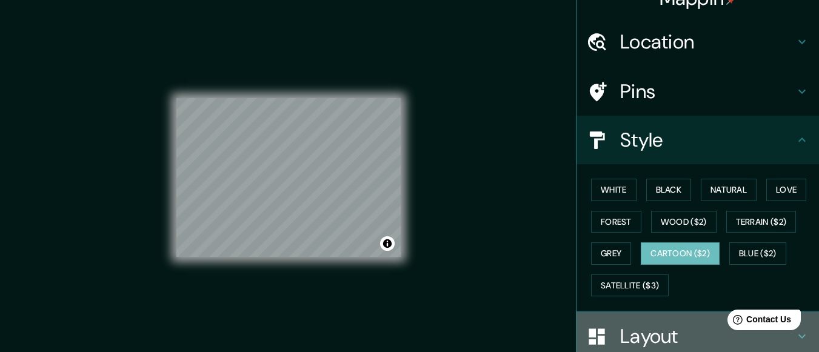
click at [634, 331] on h4 "Layout" at bounding box center [707, 336] width 175 height 24
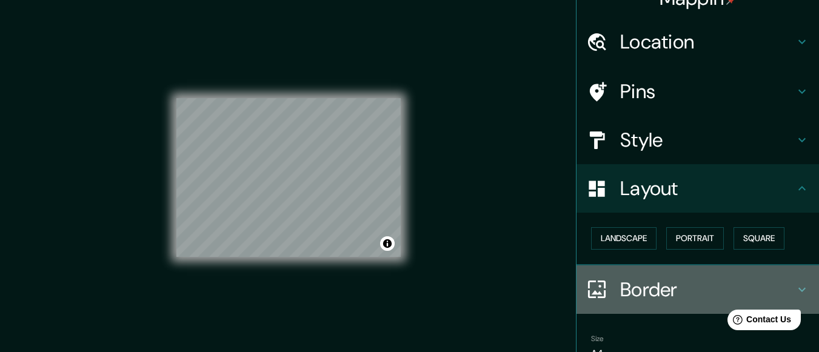
click at [696, 281] on h4 "Border" at bounding box center [707, 290] width 175 height 24
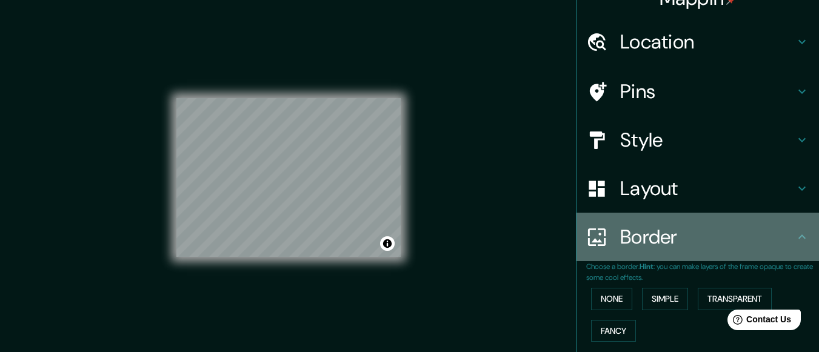
click at [724, 239] on h4 "Border" at bounding box center [707, 237] width 175 height 24
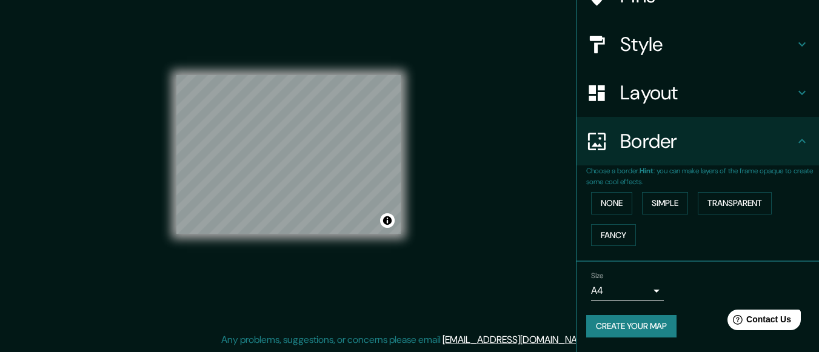
scroll to position [0, 0]
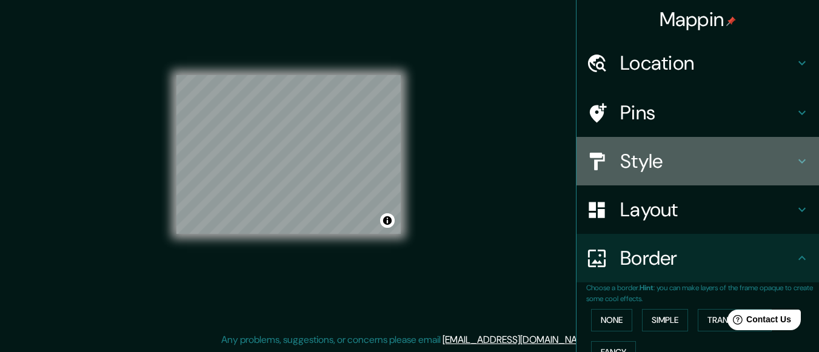
click at [688, 154] on h4 "Style" at bounding box center [707, 161] width 175 height 24
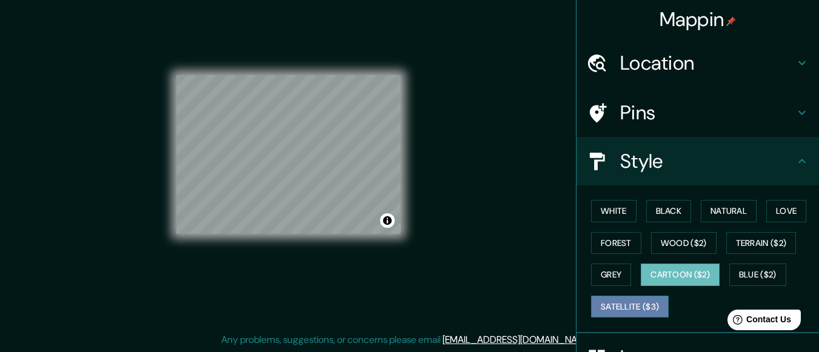
click at [609, 301] on button "Satellite ($3)" at bounding box center [630, 307] width 78 height 22
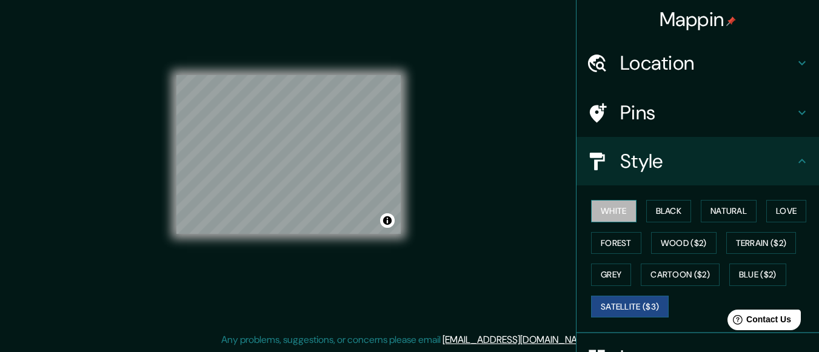
click at [600, 204] on button "White" at bounding box center [613, 211] width 45 height 22
